Goal: Information Seeking & Learning: Learn about a topic

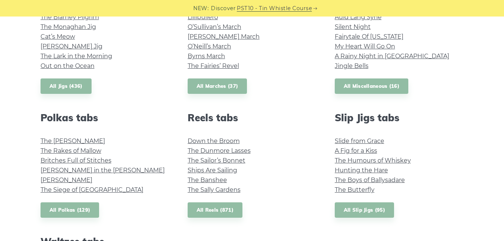
scroll to position [465, 0]
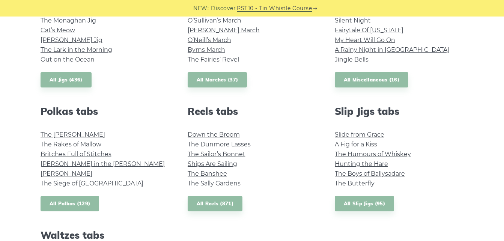
click at [90, 200] on link "All Polkas (129)" at bounding box center [70, 203] width 59 height 15
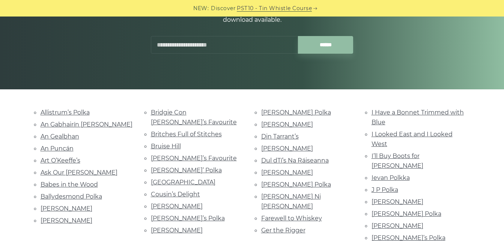
scroll to position [112, 0]
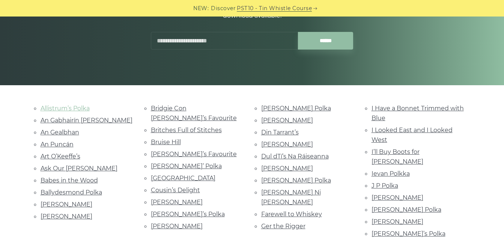
click at [67, 107] on link "Allistrum’s Polka" at bounding box center [65, 108] width 49 height 7
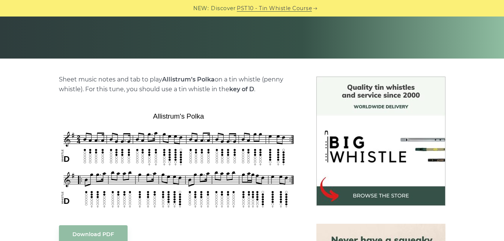
scroll to position [140, 0]
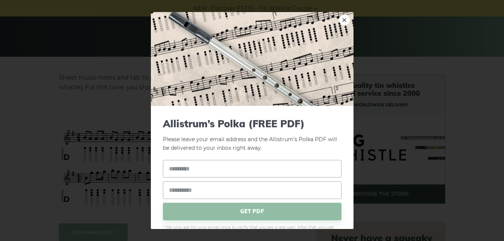
click at [384, 72] on div "× Allistrum’s Polka (FREE PDF) Please leave your email address and the Allistru…" at bounding box center [252, 120] width 504 height 241
click at [339, 19] on link "×" at bounding box center [344, 19] width 11 height 11
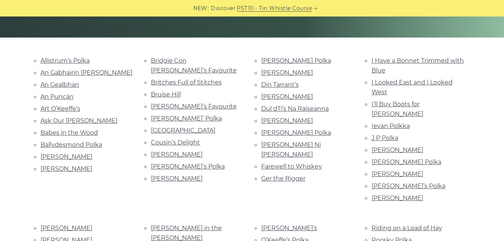
scroll to position [157, 0]
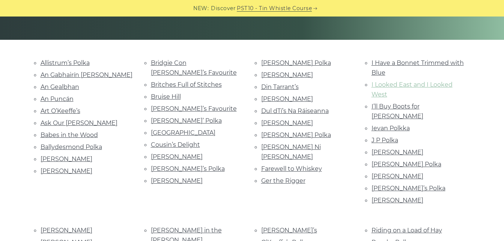
click at [428, 87] on link "I Looked East and I Looked West" at bounding box center [412, 89] width 81 height 17
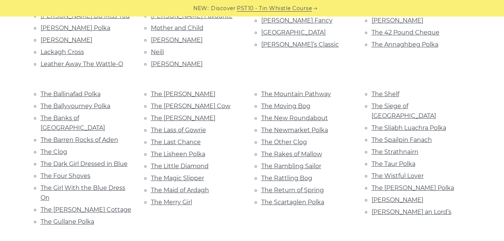
scroll to position [453, 0]
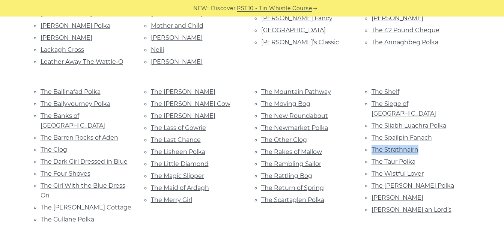
drag, startPoint x: 504, startPoint y: 104, endPoint x: 504, endPoint y: 114, distance: 10.1
click at [504, 114] on div "Allistrum’s Polka An Gabhairín Buí An Gealbhan An Puncán Art O’Keeffe’s Ask Our…" at bounding box center [252, 66] width 504 height 609
drag, startPoint x: 504, startPoint y: 114, endPoint x: 491, endPoint y: 112, distance: 13.3
click at [491, 112] on div "Allistrum’s Polka An Gabhairín Buí An Gealbhan An Puncán Art O’Keeffe’s Ask Our…" at bounding box center [252, 66] width 504 height 609
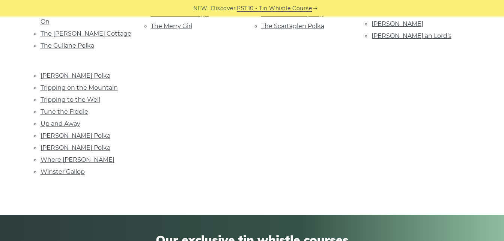
scroll to position [621, 0]
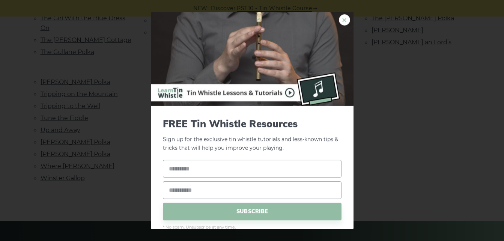
click at [340, 20] on link "×" at bounding box center [344, 19] width 11 height 11
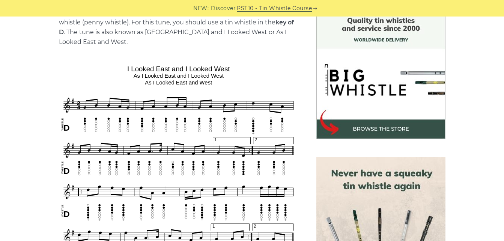
scroll to position [210, 0]
